Goal: Information Seeking & Learning: Learn about a topic

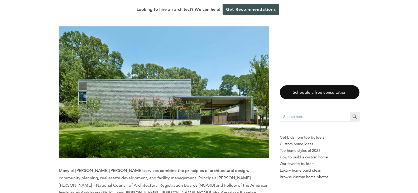
scroll to position [501, 0]
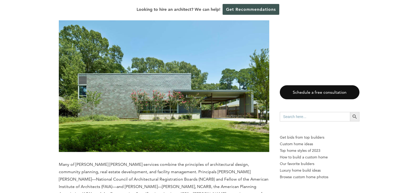
drag, startPoint x: 422, startPoint y: 5, endPoint x: 421, endPoint y: 28, distance: 23.0
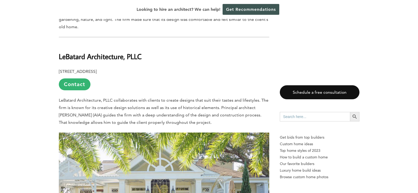
scroll to position [2323, 0]
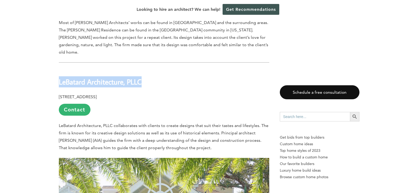
drag, startPoint x: 146, startPoint y: 38, endPoint x: 57, endPoint y: 37, distance: 89.1
copy b "LeBatard Architecture, PLLC"
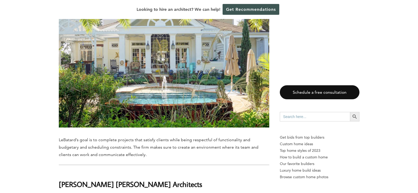
scroll to position [2518, 0]
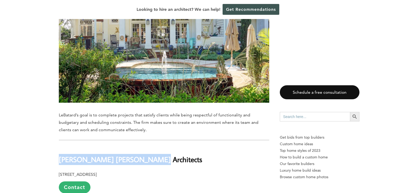
drag, startPoint x: 167, startPoint y: 113, endPoint x: 52, endPoint y: 114, distance: 114.7
drag, startPoint x: 150, startPoint y: 112, endPoint x: 55, endPoint y: 118, distance: 95.6
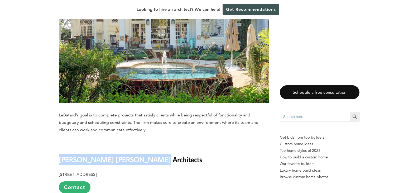
copy b "[PERSON_NAME] [PERSON_NAME] Architects"
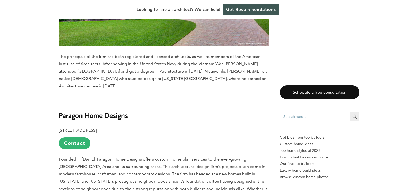
scroll to position [1382, 0]
